Goal: Check status: Check status

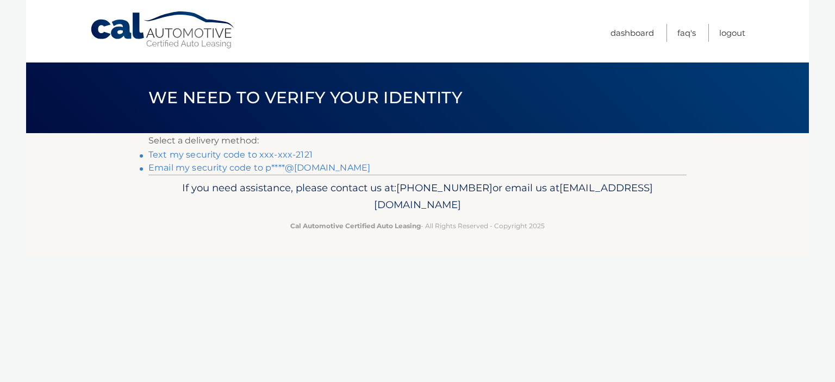
click at [215, 169] on link "Email my security code to p****@comcast.net" at bounding box center [259, 168] width 222 height 10
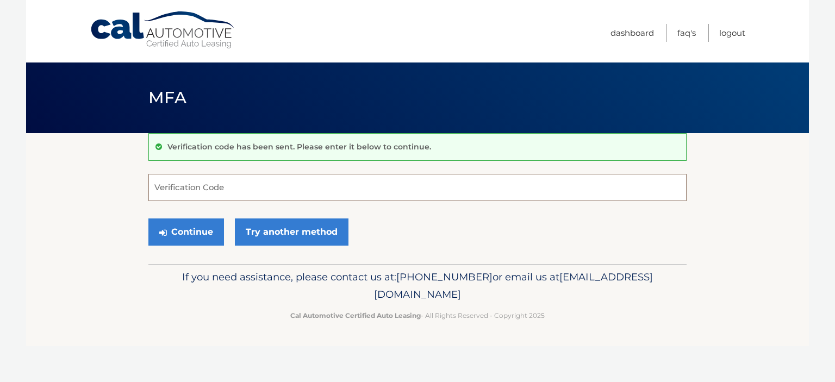
click at [194, 190] on input "Verification Code" at bounding box center [417, 187] width 538 height 27
click at [168, 189] on input "Verification Code" at bounding box center [417, 187] width 538 height 27
paste input "408352"
click at [181, 228] on button "Continue" at bounding box center [186, 232] width 76 height 27
click at [214, 190] on input "408352" at bounding box center [417, 187] width 538 height 27
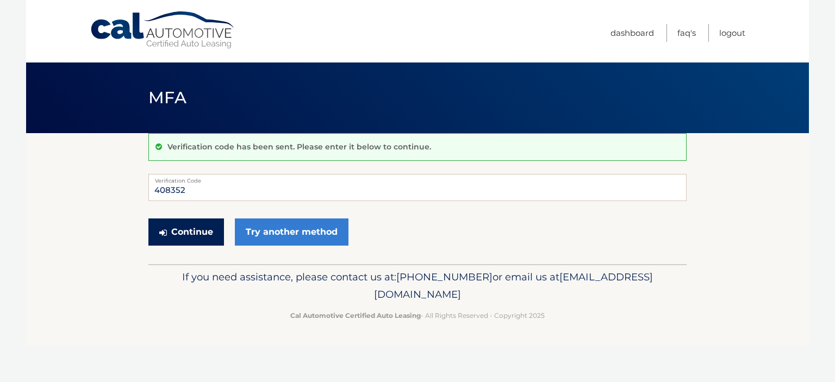
click at [187, 227] on button "Continue" at bounding box center [186, 232] width 76 height 27
click at [199, 190] on input "408352" at bounding box center [417, 187] width 538 height 27
type input "4"
type input "408352"
click at [202, 234] on button "Continue" at bounding box center [186, 232] width 76 height 27
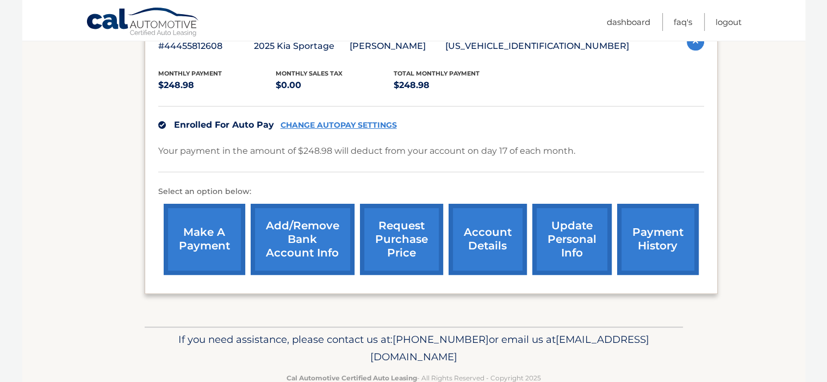
scroll to position [234, 0]
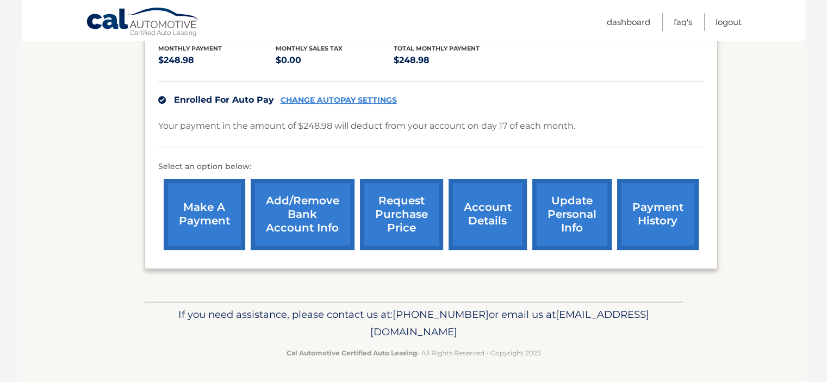
click at [485, 222] on link "account details" at bounding box center [488, 214] width 78 height 71
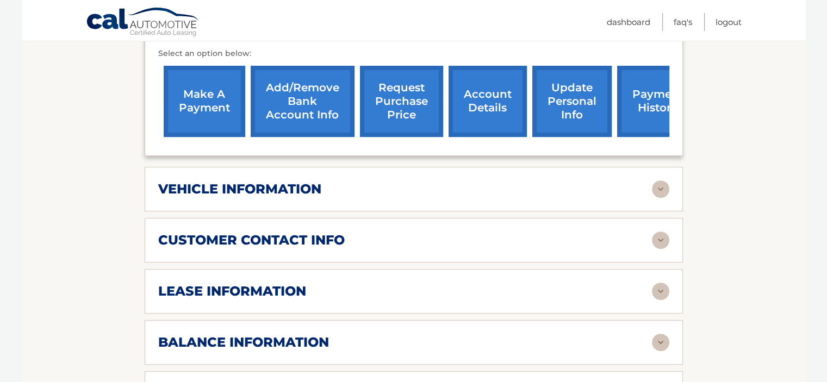
scroll to position [381, 0]
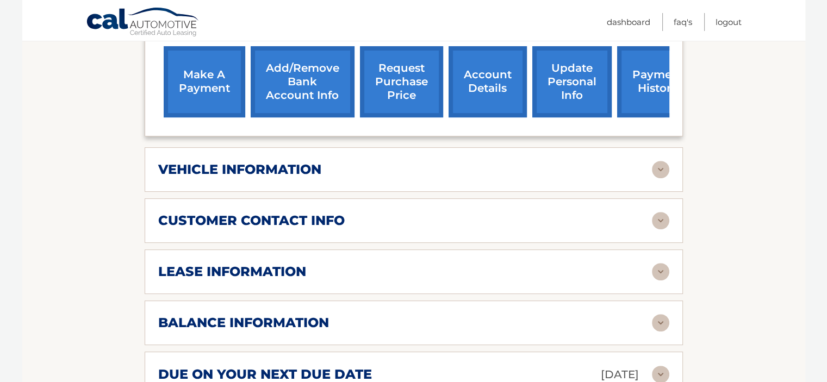
click at [385, 192] on div "lease account #44455812608 vehicle 2025 Kia Sportage name RICHARD CZAPLEWSKI vi…" at bounding box center [414, 154] width 538 height 591
click at [386, 178] on div "vehicle information vehicle Year 2025 vehicle make Kia vehicle model Sportage v…" at bounding box center [414, 169] width 538 height 45
click at [661, 169] on img at bounding box center [660, 169] width 17 height 17
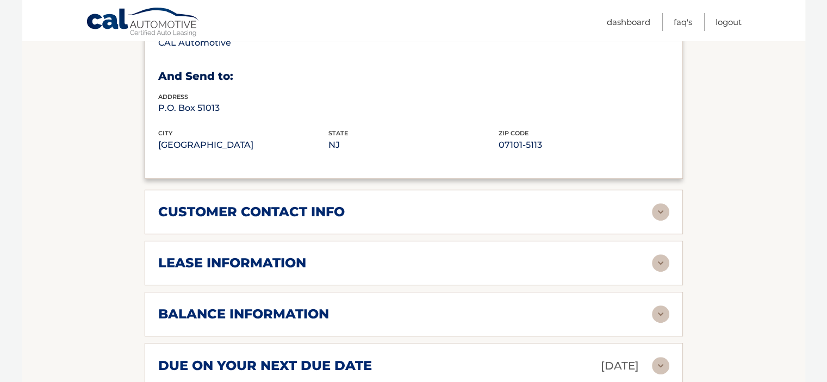
scroll to position [653, 0]
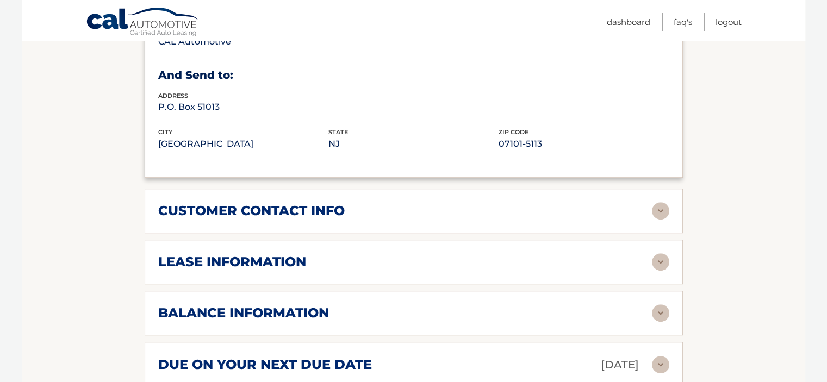
click at [659, 259] on img at bounding box center [660, 261] width 17 height 17
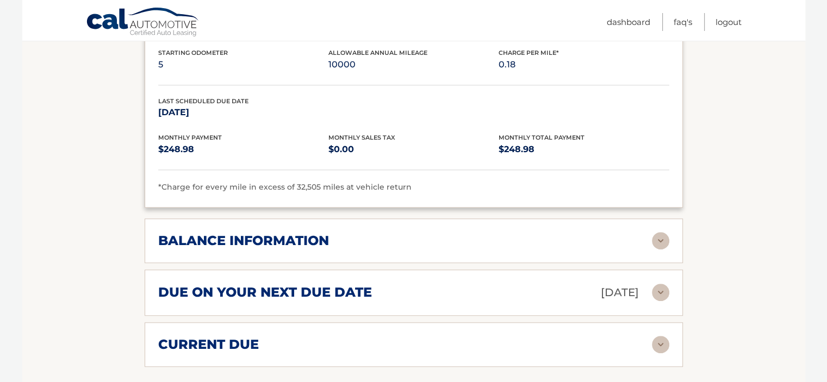
scroll to position [1033, 0]
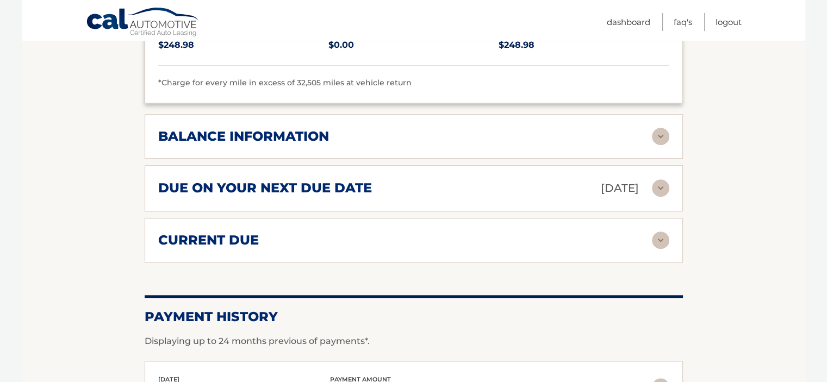
click at [663, 128] on img at bounding box center [660, 136] width 17 height 17
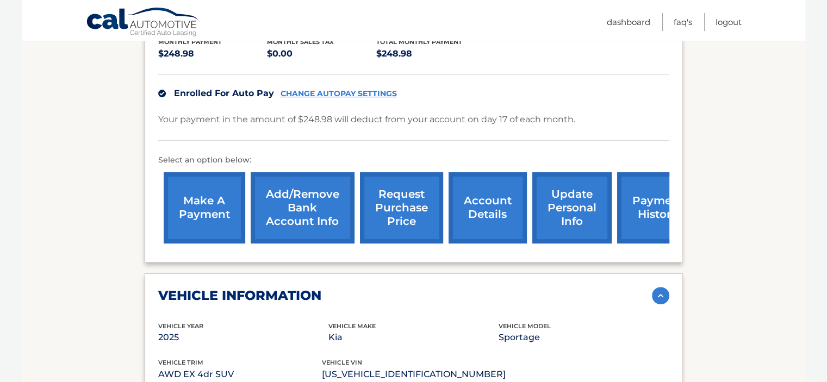
scroll to position [158, 0]
